Goal: Obtain resource: Obtain resource

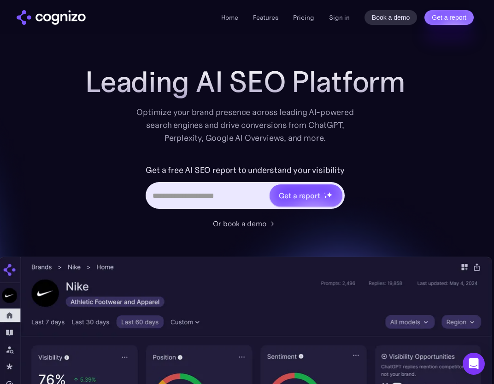
scroll to position [0, 0]
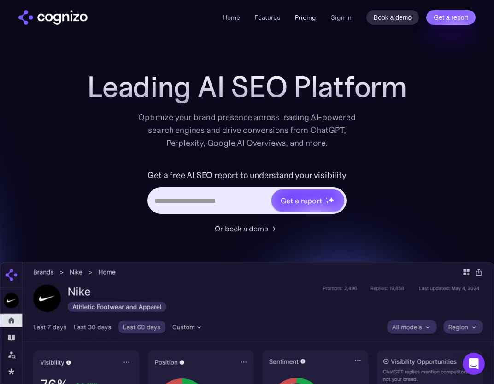
click at [309, 19] on link "Pricing" at bounding box center [305, 17] width 21 height 8
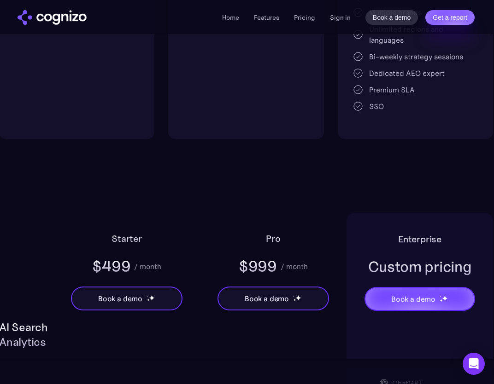
scroll to position [486, 2]
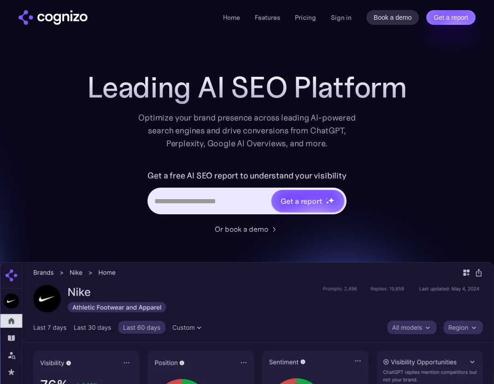
click at [74, 189] on div "Get a free AI SEO report to understand your visibility Get a report" at bounding box center [247, 196] width 368 height 55
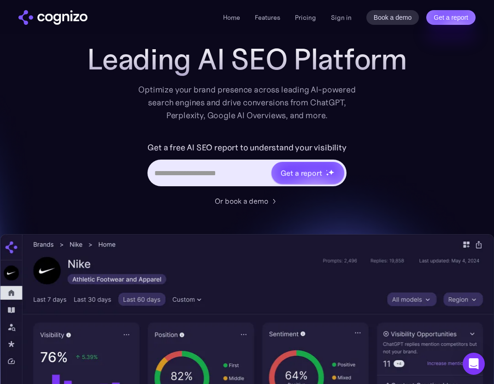
scroll to position [29, 0]
